Goal: Task Accomplishment & Management: Use online tool/utility

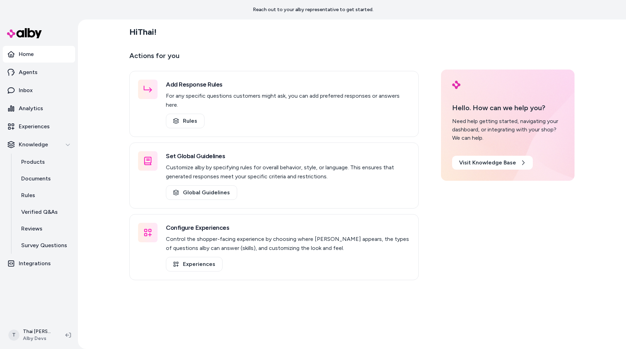
click at [102, 235] on div "Hi Thai ! Actions for you Add Response Rules For any specific questions custome…" at bounding box center [352, 184] width 548 height 330
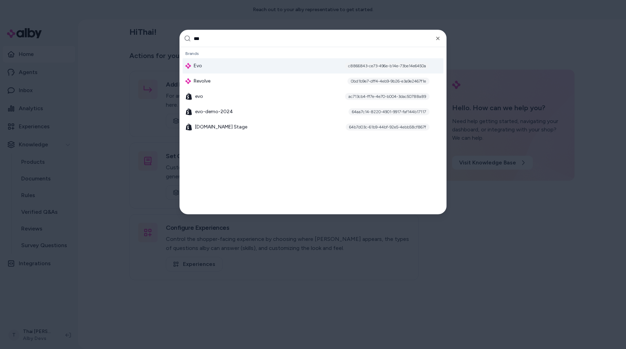
type input "***"
click at [216, 67] on div "Evo c8866843-ce73-496e-b14e-73be14e6450a" at bounding box center [313, 65] width 261 height 15
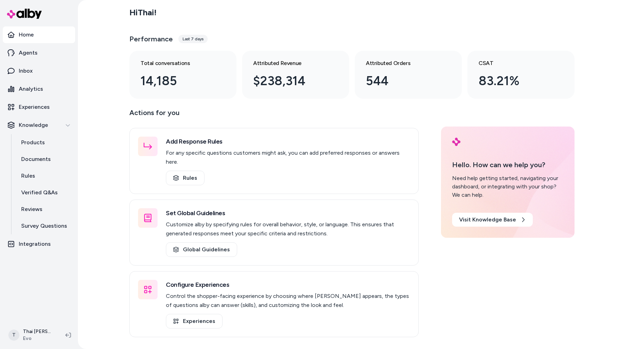
click at [84, 141] on div "Hi Thai ! Performance Last 7 days Total conversations 14,185 Attributed Revenue…" at bounding box center [352, 174] width 548 height 349
click at [43, 105] on p "Experiences" at bounding box center [34, 107] width 31 height 8
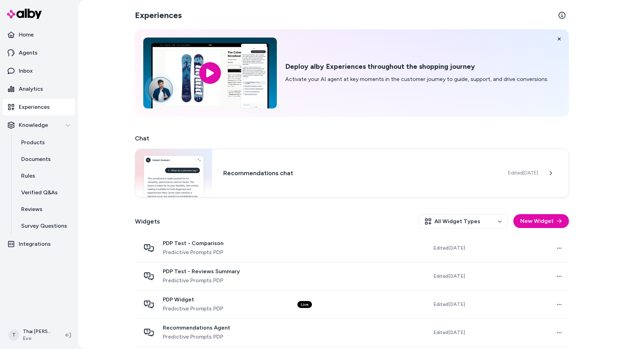
click at [43, 106] on p "Experiences" at bounding box center [34, 107] width 31 height 8
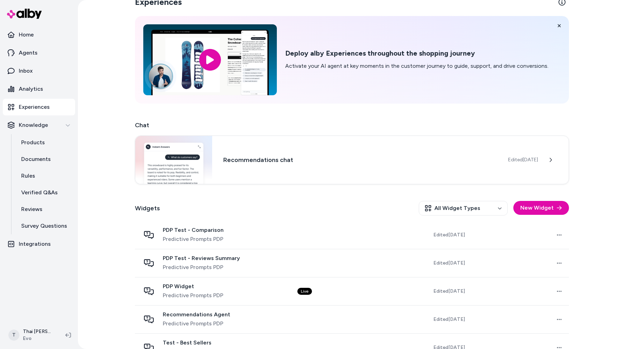
scroll to position [15, 0]
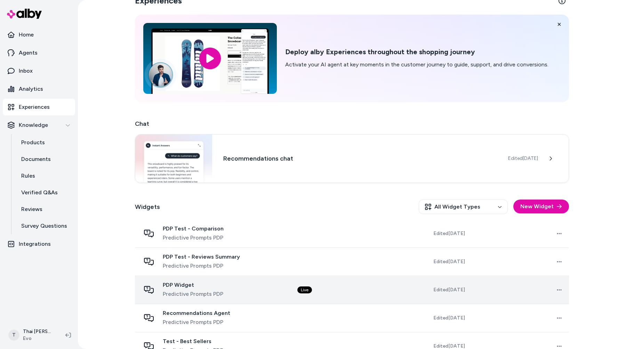
click at [200, 285] on span "PDP Widget" at bounding box center [193, 285] width 60 height 7
